Goal: Task Accomplishment & Management: Use online tool/utility

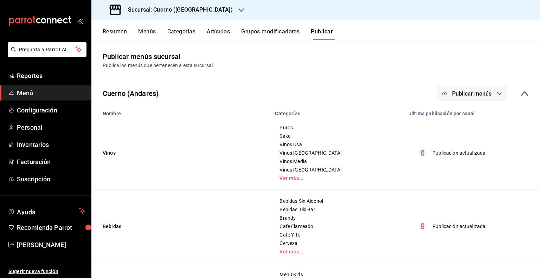
click at [113, 33] on button "Resumen" at bounding box center [115, 34] width 24 height 12
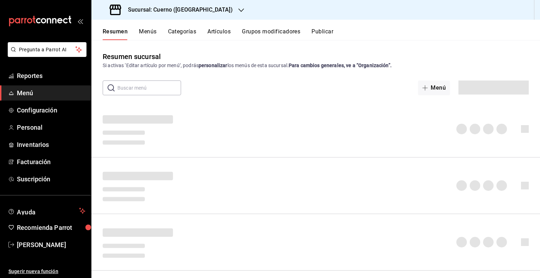
click at [210, 35] on button "Artículos" at bounding box center [218, 34] width 23 height 12
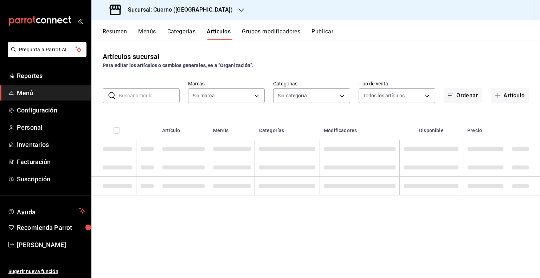
type input "c9e961b9-bc29-480f-a65c-324ff110f526"
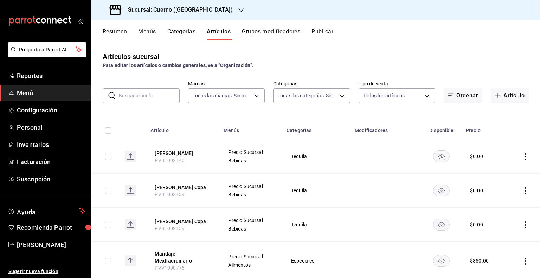
type input "a99b9eb1-d5e4-4ca6-a53e-4c42022e859a,8d843363-7b8b-4002-90a0-c01944697fe5,d20f9…"
click at [325, 34] on button "Publicar" at bounding box center [323, 34] width 22 height 12
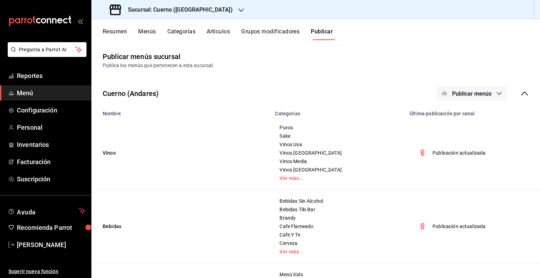
click at [466, 91] on span "Publicar menús" at bounding box center [471, 93] width 39 height 7
click at [461, 115] on span "Punto de venta" at bounding box center [477, 116] width 34 height 7
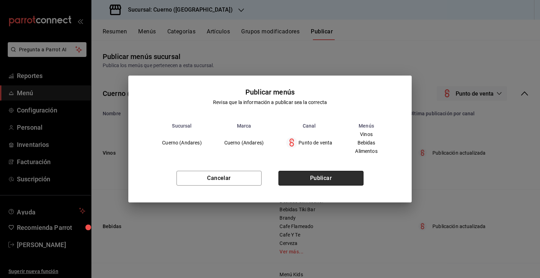
click at [313, 183] on button "Publicar" at bounding box center [321, 178] width 85 height 15
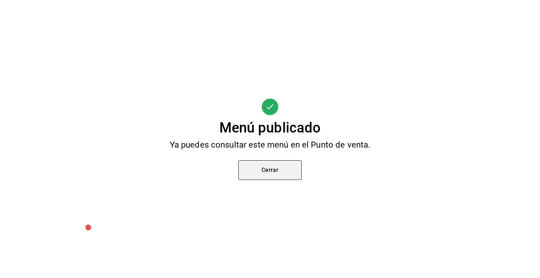
click at [274, 166] on button "Cerrar" at bounding box center [269, 170] width 63 height 20
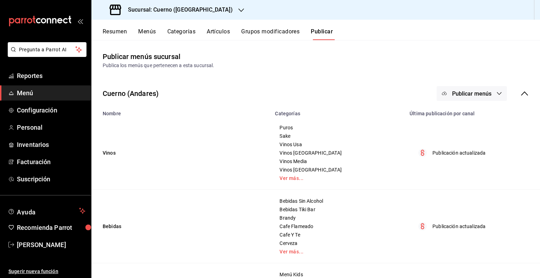
click at [213, 28] on button "Artículos" at bounding box center [218, 34] width 23 height 12
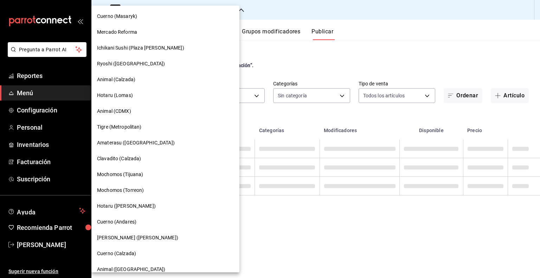
type input "c9e961b9-bc29-480f-a65c-324ff110f526"
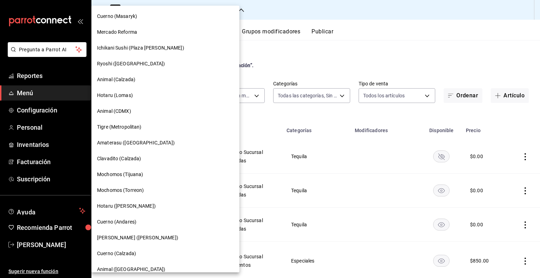
type input "a99b9eb1-d5e4-4ca6-a53e-4c42022e859a,8d843363-7b8b-4002-90a0-c01944697fe5,d20f9…"
click at [141, 258] on div "Cuerno (Calzada)" at bounding box center [165, 254] width 148 height 16
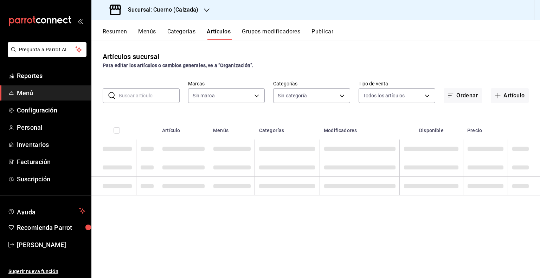
type input "b7ae777b-2dfc-42e0-9650-6cefdf37a424,c000f1c0-fb9f-4016-8e6a-f0d1e83e893d"
click at [162, 100] on input "text" at bounding box center [149, 96] width 61 height 14
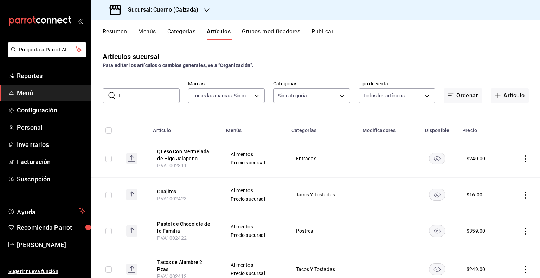
type input "tr"
type input "560d4c35-d9fc-4089-91ff-402d238ea400,302845cf-2d1c-4fb1-9d9e-8d4a14396fbe,26243…"
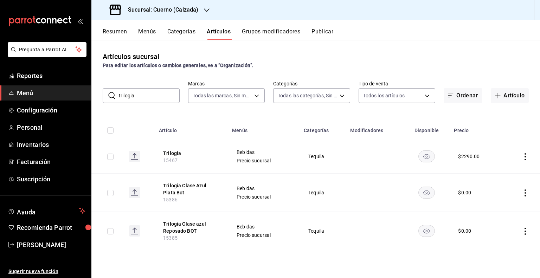
click at [148, 102] on input "trilogia" at bounding box center [149, 96] width 61 height 14
paste input "12820"
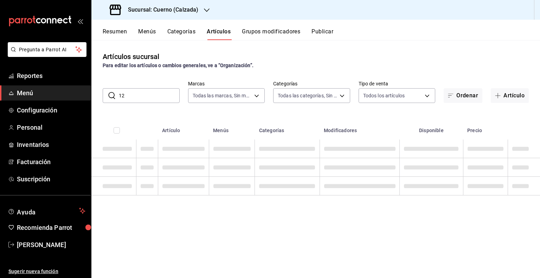
type input "1"
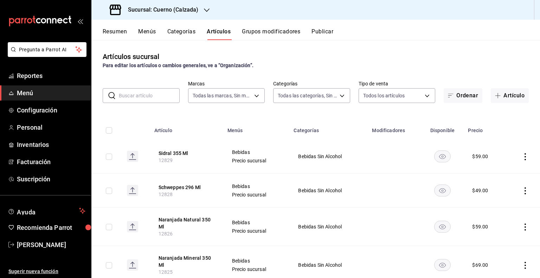
paste input "12825"
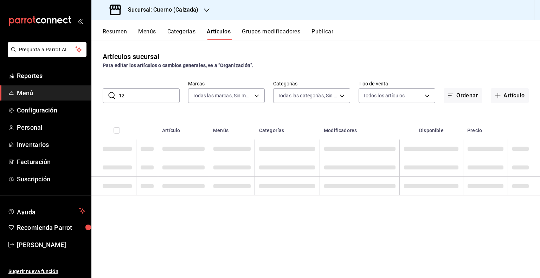
type input "1"
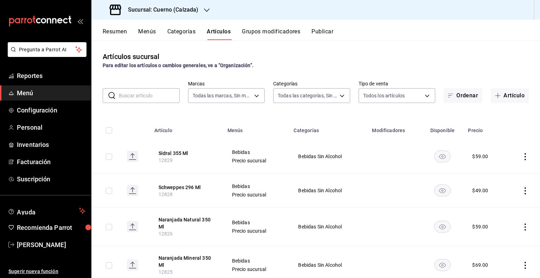
paste input "12826"
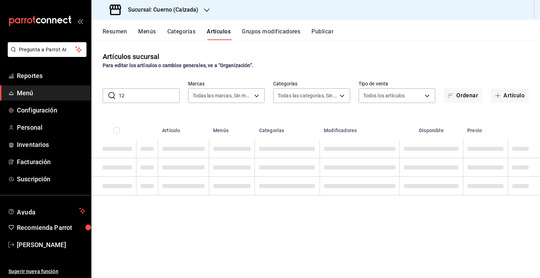
type input "1"
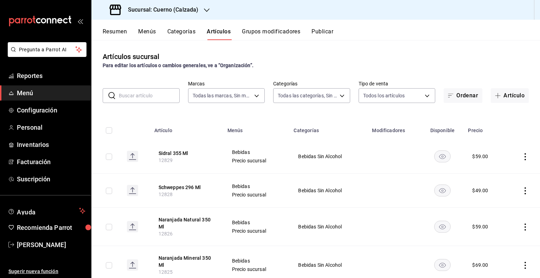
paste input "12826"
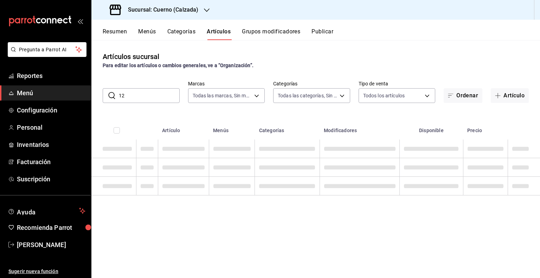
type input "1"
paste input "12846"
type input "1"
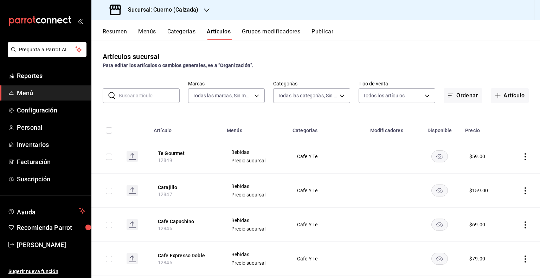
paste input "12922"
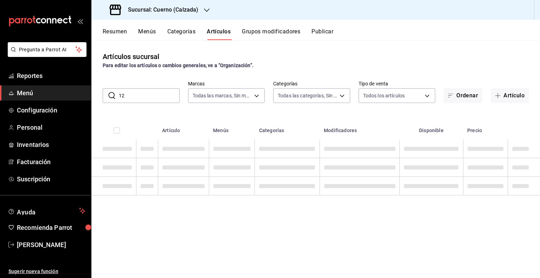
type input "1"
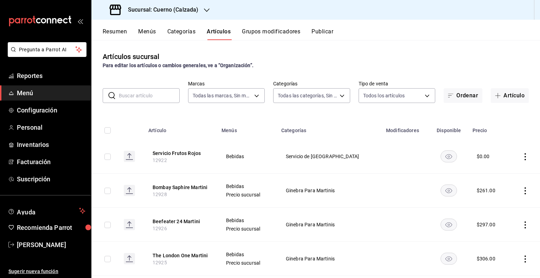
paste input "12931"
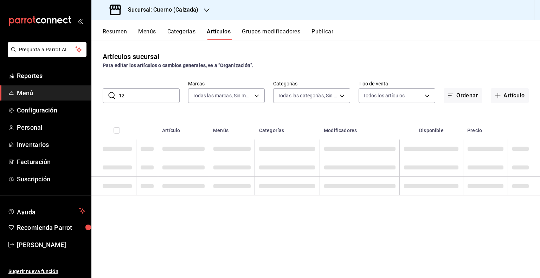
type input "1"
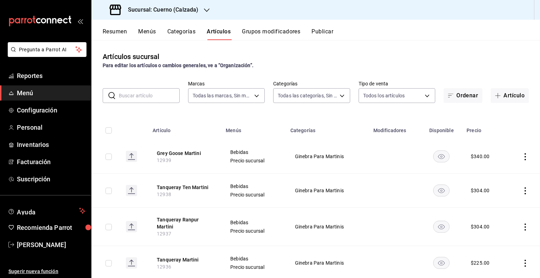
paste input "12932"
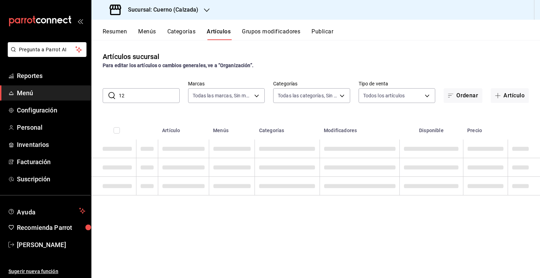
type input "1"
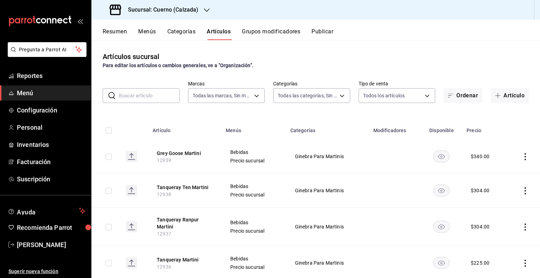
paste input "12937"
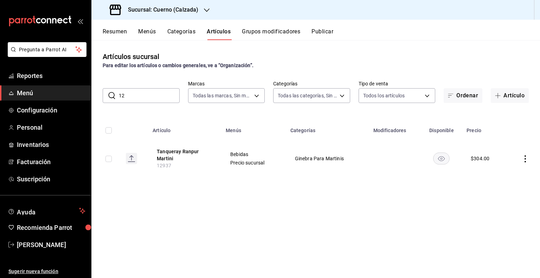
type input "1"
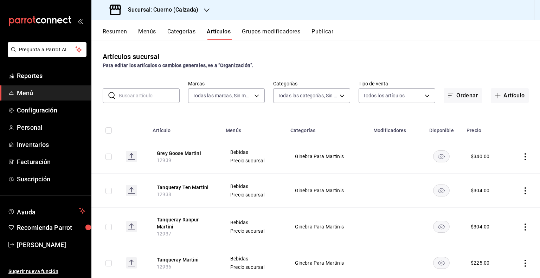
paste input "12971"
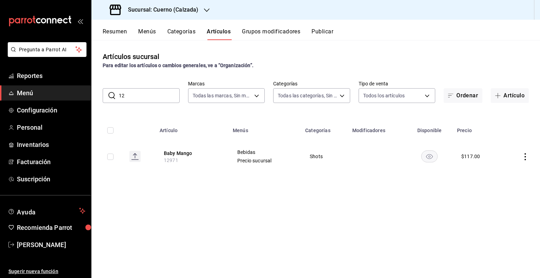
type input "1"
paste input "12972"
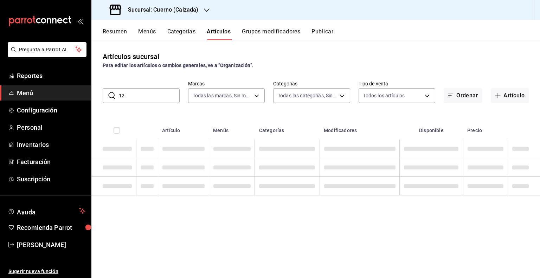
type input "1"
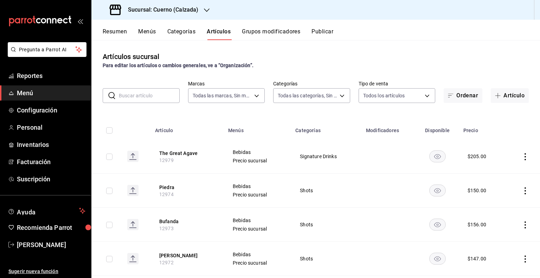
paste input "12973"
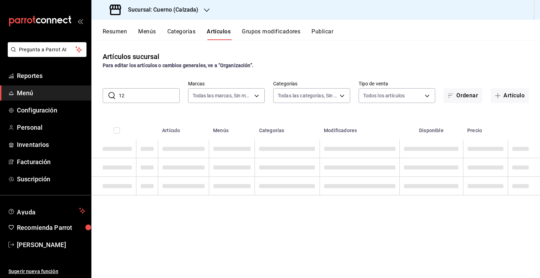
type input "1"
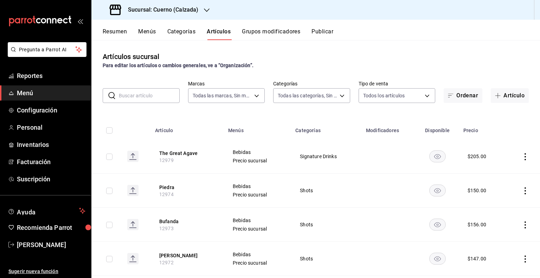
paste input "14323"
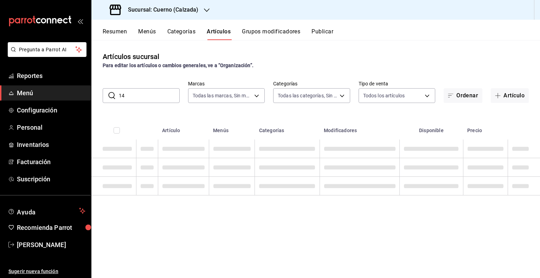
type input "1"
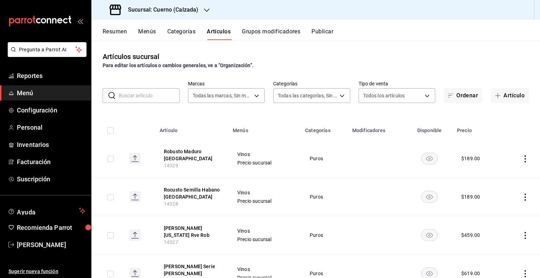
paste input "13545"
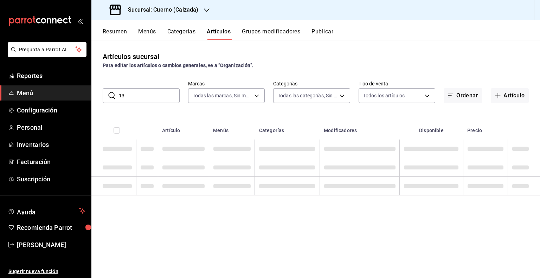
type input "1"
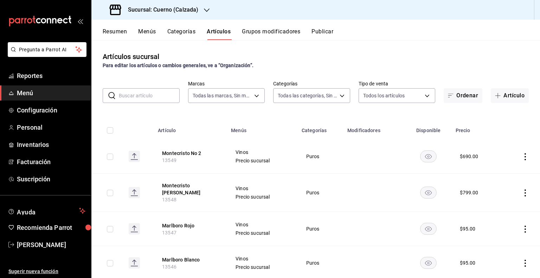
paste input "13544"
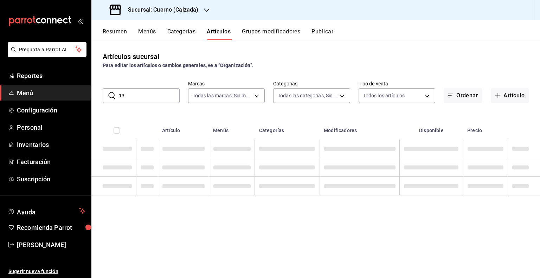
type input "1"
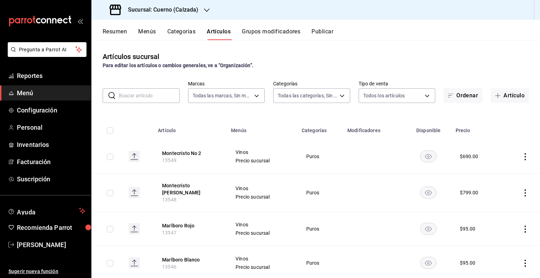
paste input "14321"
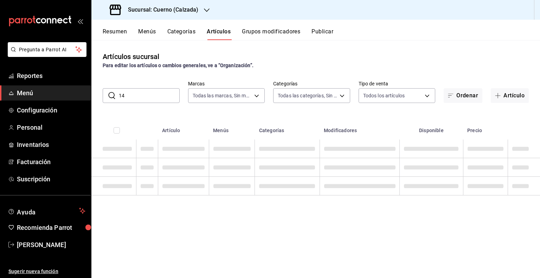
type input "1"
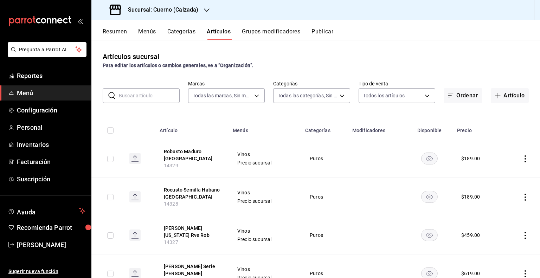
paste input "14322"
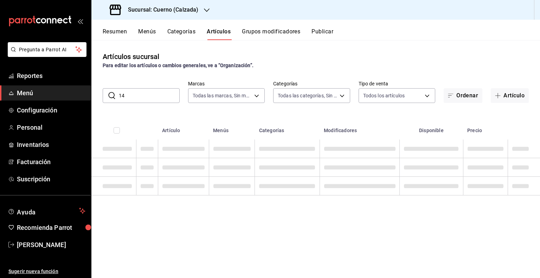
type input "1"
paste input "13550"
type input "1"
paste input "13548"
type input "1"
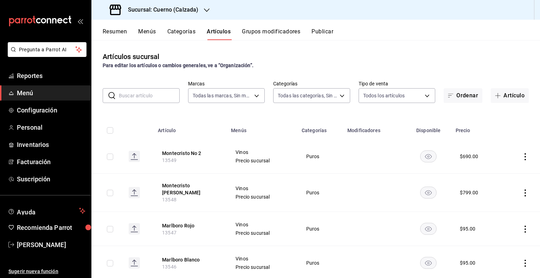
paste input "14327"
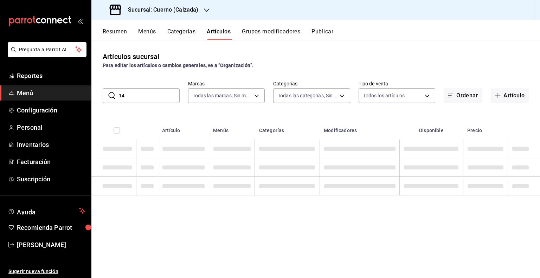
type input "1"
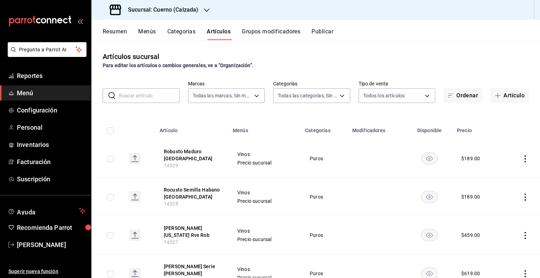
paste input "14326"
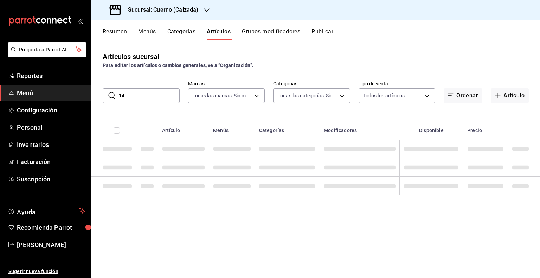
type input "1"
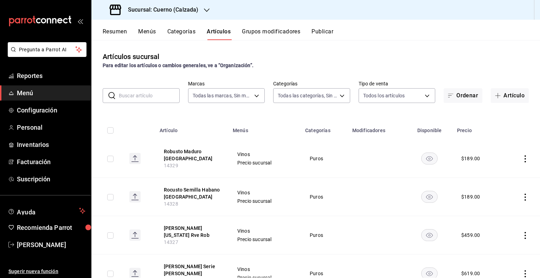
paste input "14329"
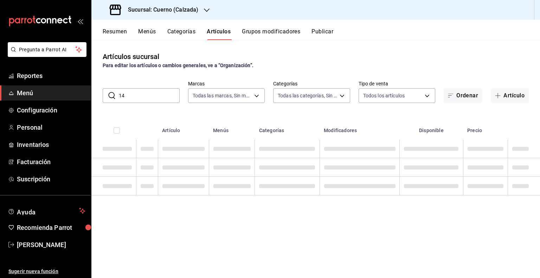
type input "1"
paste input "14324"
type input "1"
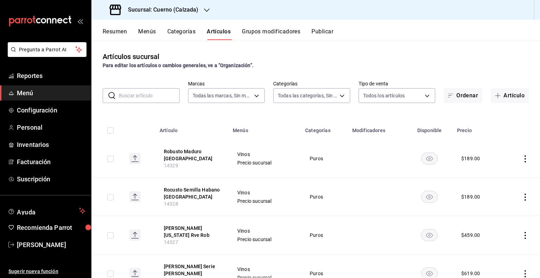
paste input "14328"
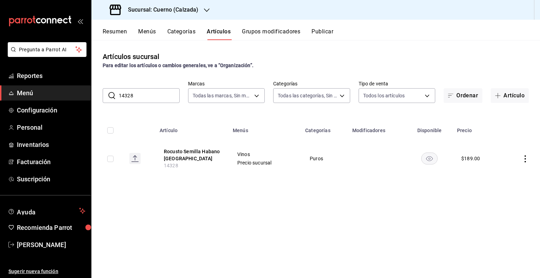
type input "14328"
